Goal: Obtain resource: Obtain resource

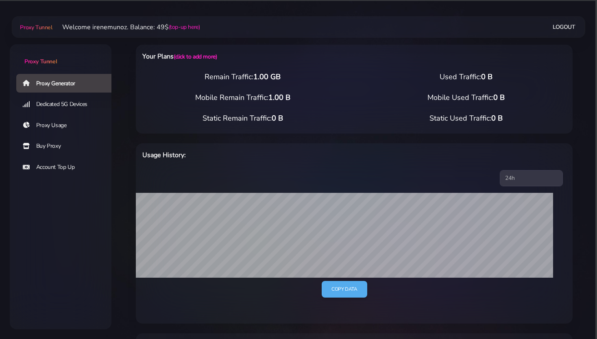
click at [45, 145] on link "Buy Proxy" at bounding box center [67, 146] width 102 height 19
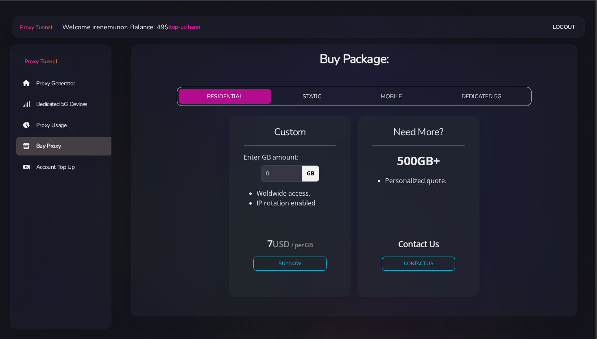
click at [313, 97] on button "STATIC" at bounding box center [311, 96] width 75 height 15
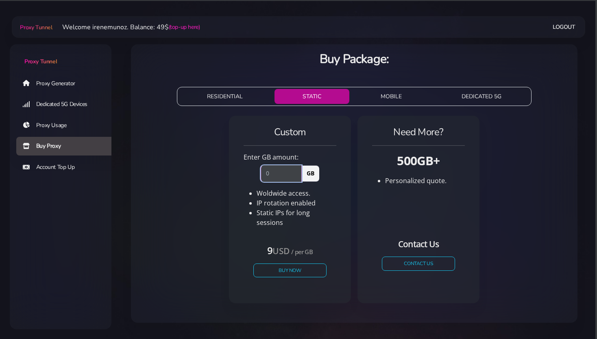
click at [280, 176] on input "number" at bounding box center [280, 173] width 41 height 16
type input "1"
click at [203, 219] on div "Custom Enter GB amount: 1 GB Woldwide access. IP rotation enabled USD" at bounding box center [353, 213] width 433 height 201
click at [287, 264] on button "Buy Now" at bounding box center [289, 270] width 75 height 14
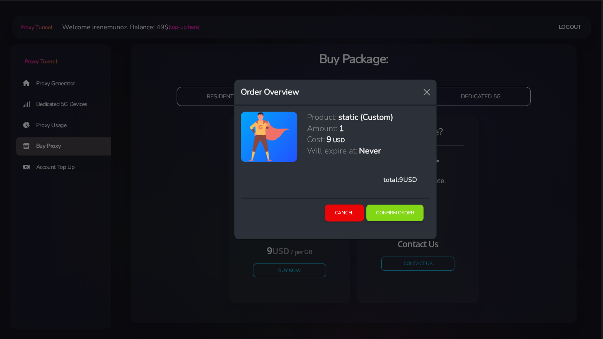
click at [332, 214] on button "Cancel" at bounding box center [344, 213] width 39 height 17
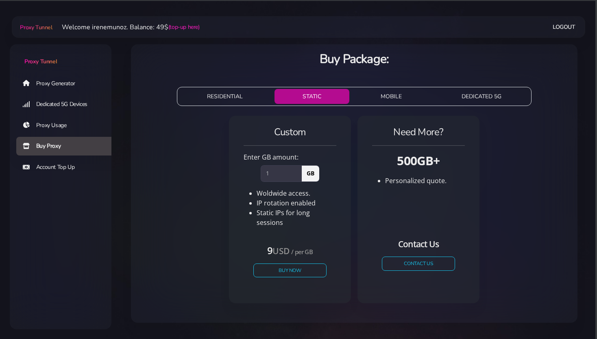
click at [50, 85] on link "Proxy Generator" at bounding box center [67, 83] width 102 height 19
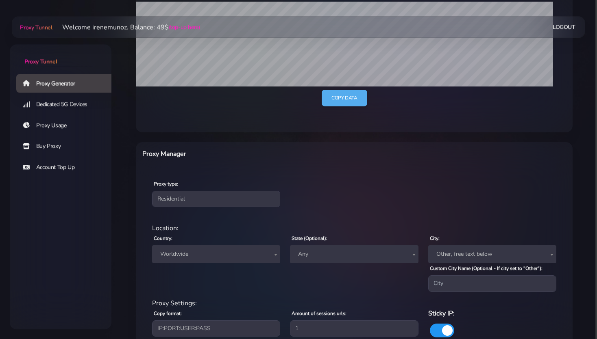
scroll to position [257, 0]
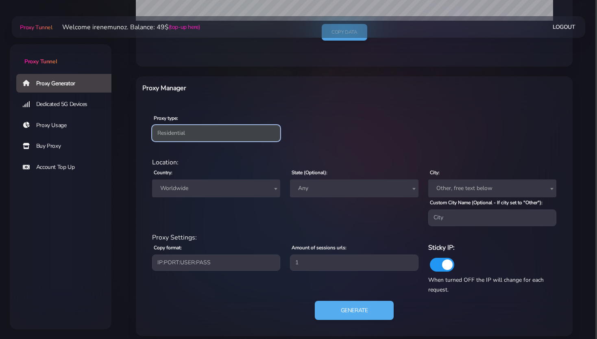
select select "static"
click option "Static" at bounding box center [0, 0] width 0 height 0
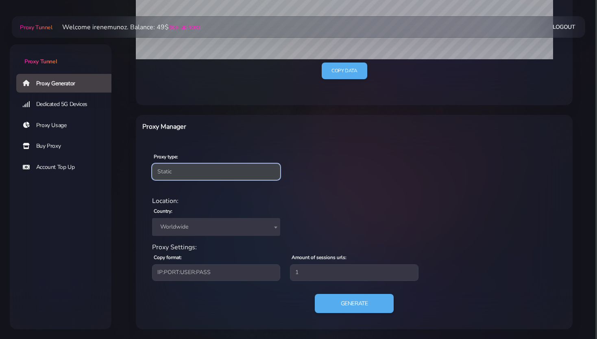
scroll to position [218, 0]
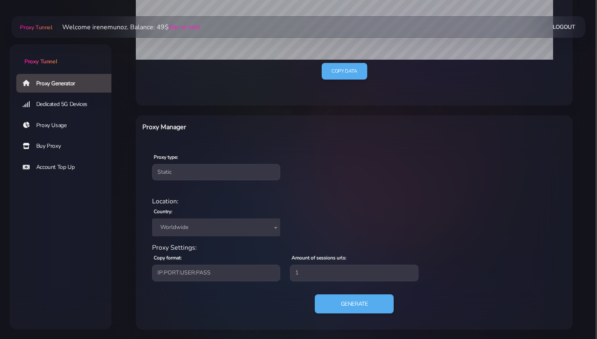
click at [183, 228] on span "Worldwide" at bounding box center [216, 227] width 118 height 11
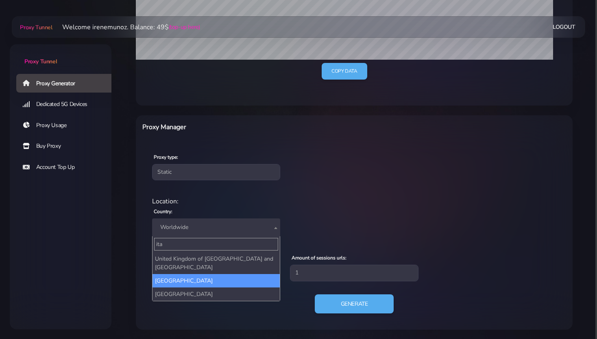
type input "ita"
select select "IT"
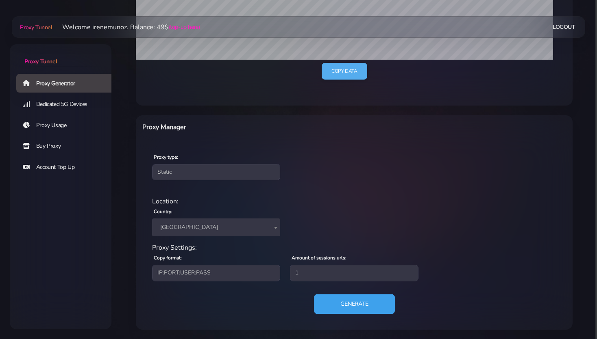
click at [358, 302] on button "Generate" at bounding box center [354, 304] width 81 height 20
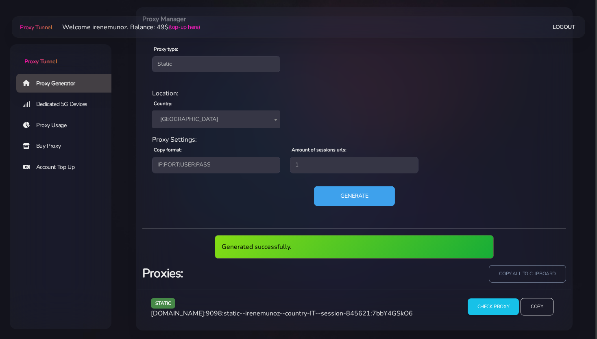
scroll to position [296, 0]
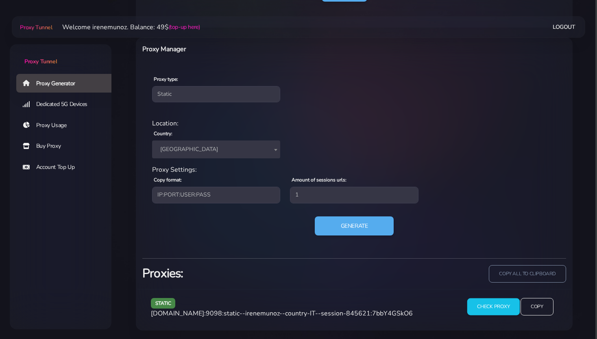
click at [497, 306] on input "Check Proxy" at bounding box center [493, 307] width 52 height 17
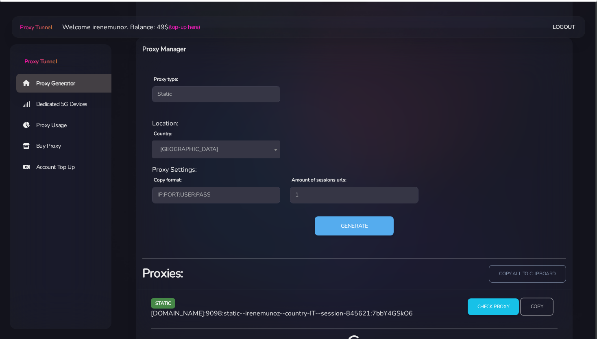
click at [537, 308] on input "Copy" at bounding box center [536, 307] width 33 height 18
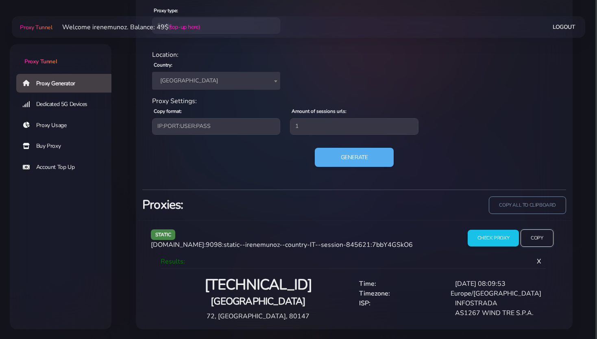
scroll to position [364, 0]
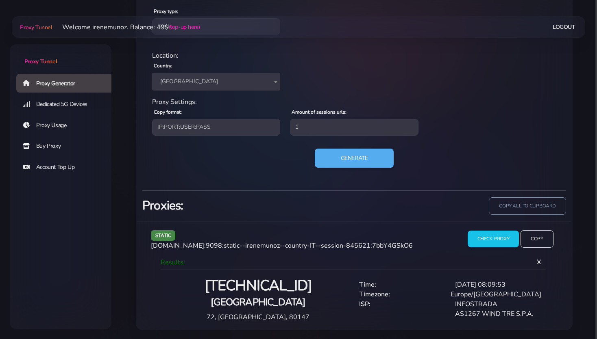
click at [540, 227] on div "static agg.proxytunnel.io:9098:static--irenemunoz--country-IT--session-845621:7…" at bounding box center [353, 275] width 433 height 109
click at [535, 233] on input "Copy" at bounding box center [536, 239] width 33 height 18
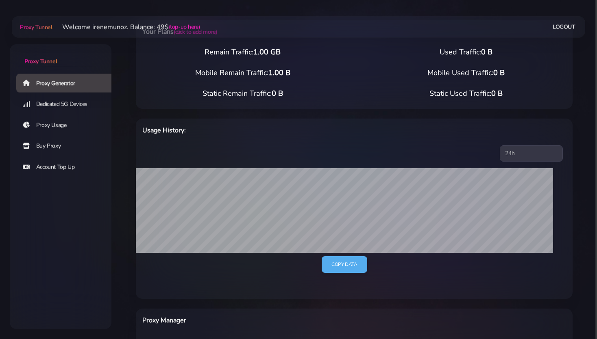
scroll to position [0, 0]
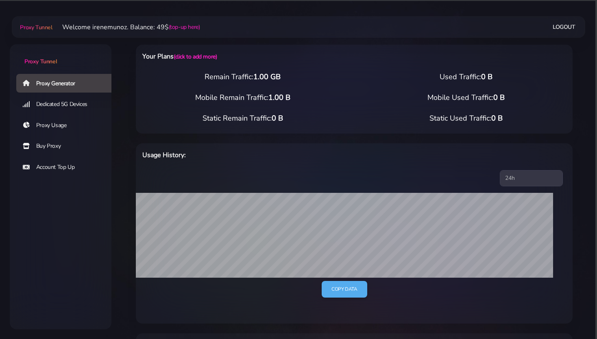
select select "static"
click at [202, 65] on div "Your Plans (click to add more)" at bounding box center [354, 58] width 436 height 27
select select "static"
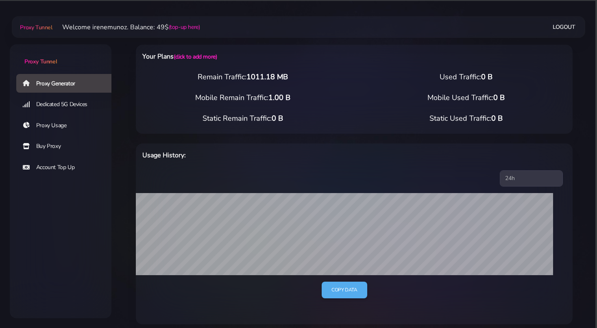
select select "static"
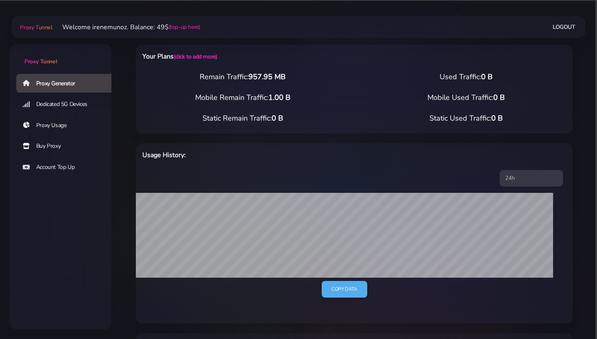
select select "static"
